Goal: Complete application form

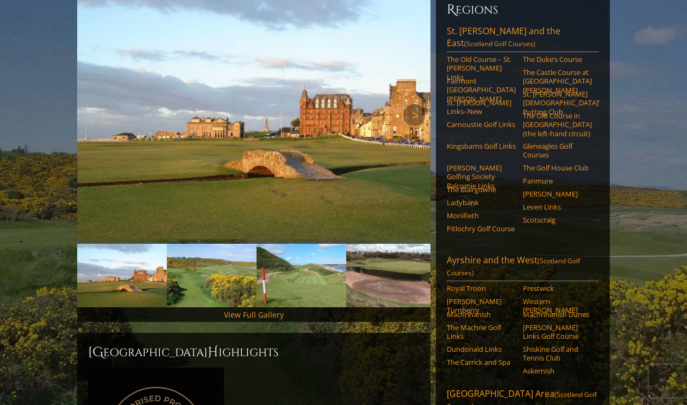
scroll to position [139, 0]
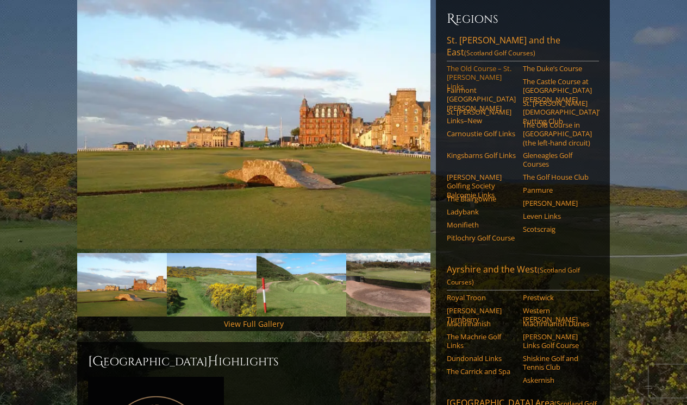
click at [469, 64] on link "The Old Course – St. [PERSON_NAME] Links" at bounding box center [481, 77] width 69 height 27
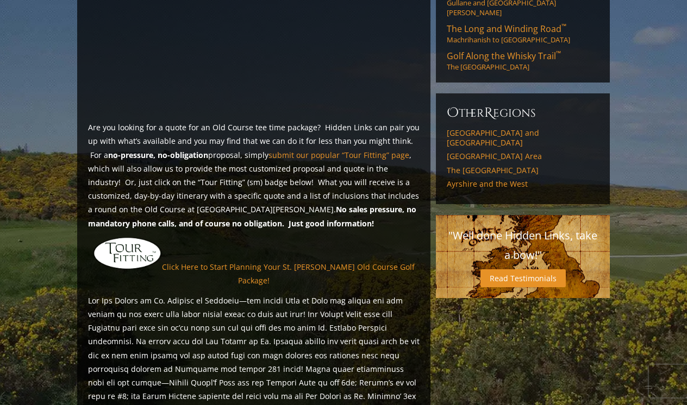
scroll to position [766, 0]
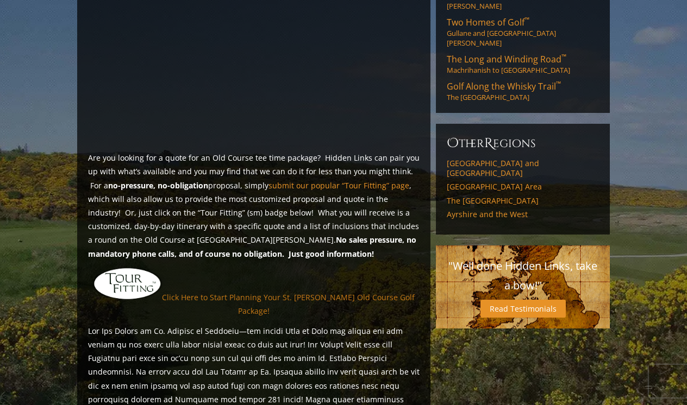
click at [267, 292] on link "Click Here to Start Planning Your St. [PERSON_NAME] Old Course Golf Package!" at bounding box center [288, 304] width 253 height 24
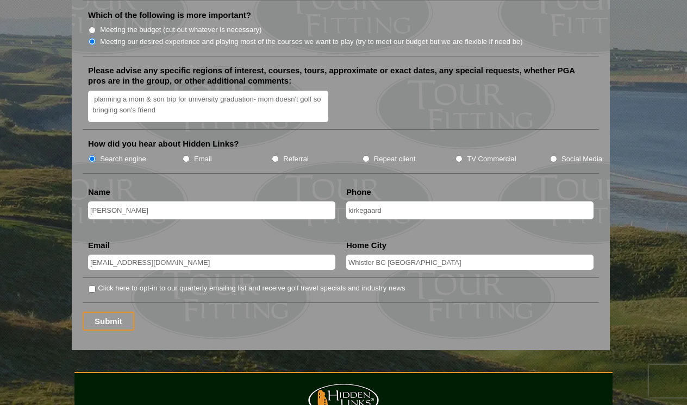
scroll to position [1348, 0]
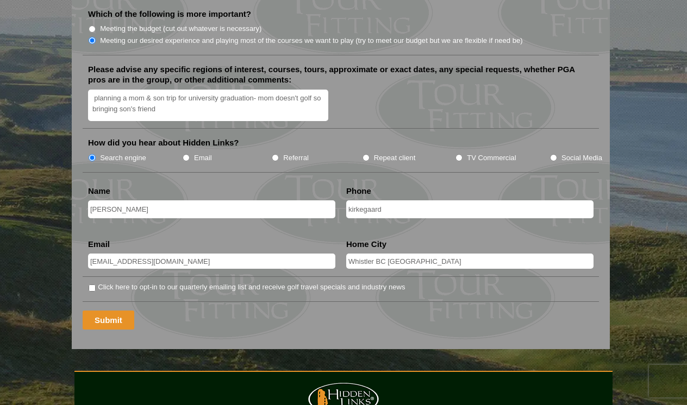
click at [101, 311] on input "Submit" at bounding box center [109, 320] width 52 height 19
